Goal: Register for event/course

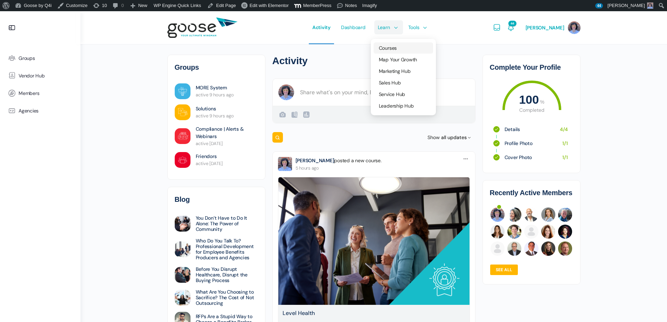
click at [397, 49] on span "Courses" at bounding box center [388, 48] width 18 height 6
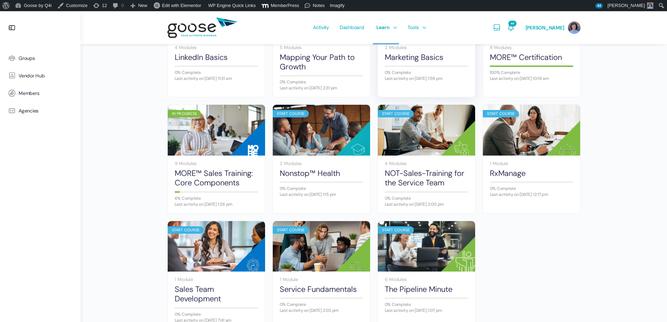
scroll to position [385, 0]
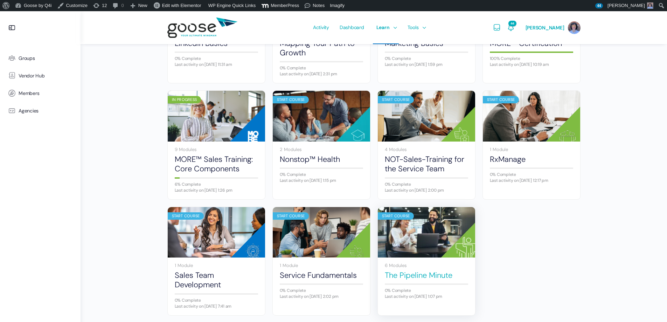
click at [433, 275] on link "The Pipeline Minute" at bounding box center [426, 274] width 83 height 9
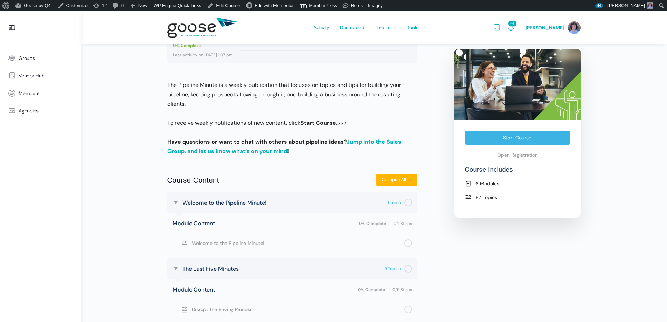
scroll to position [105, 0]
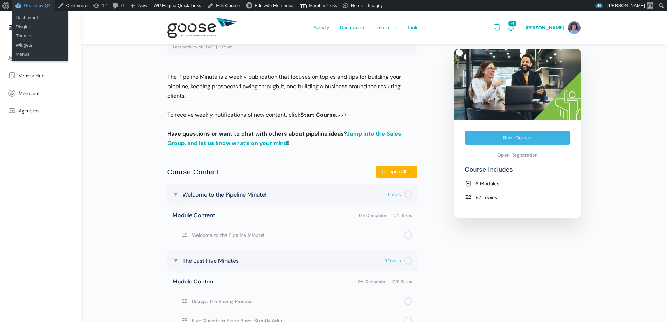
click at [39, 5] on link "Goose by Q4i" at bounding box center [33, 5] width 42 height 11
